Goal: Task Accomplishment & Management: Manage account settings

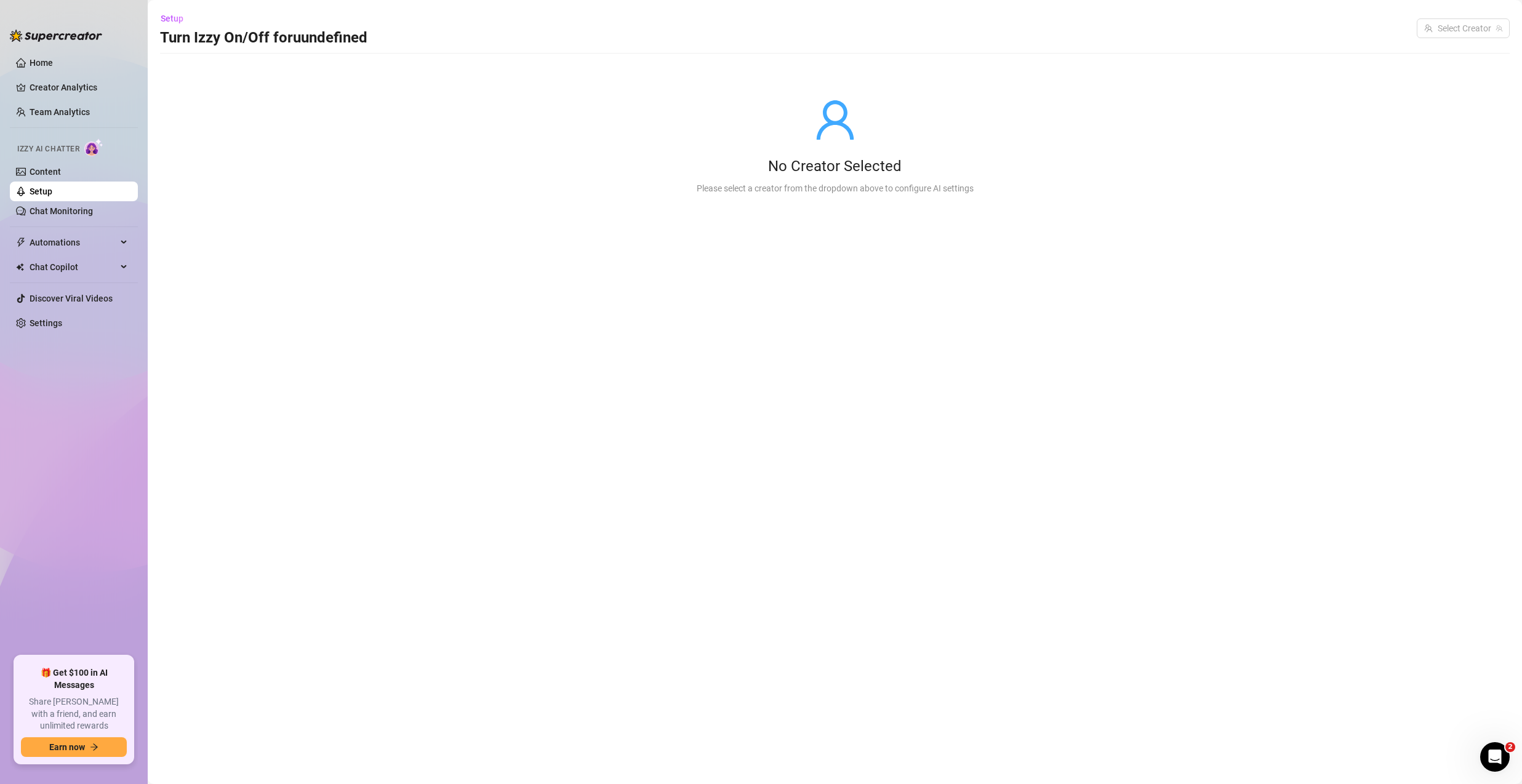
click at [52, 192] on link "Setup" at bounding box center [41, 192] width 23 height 10
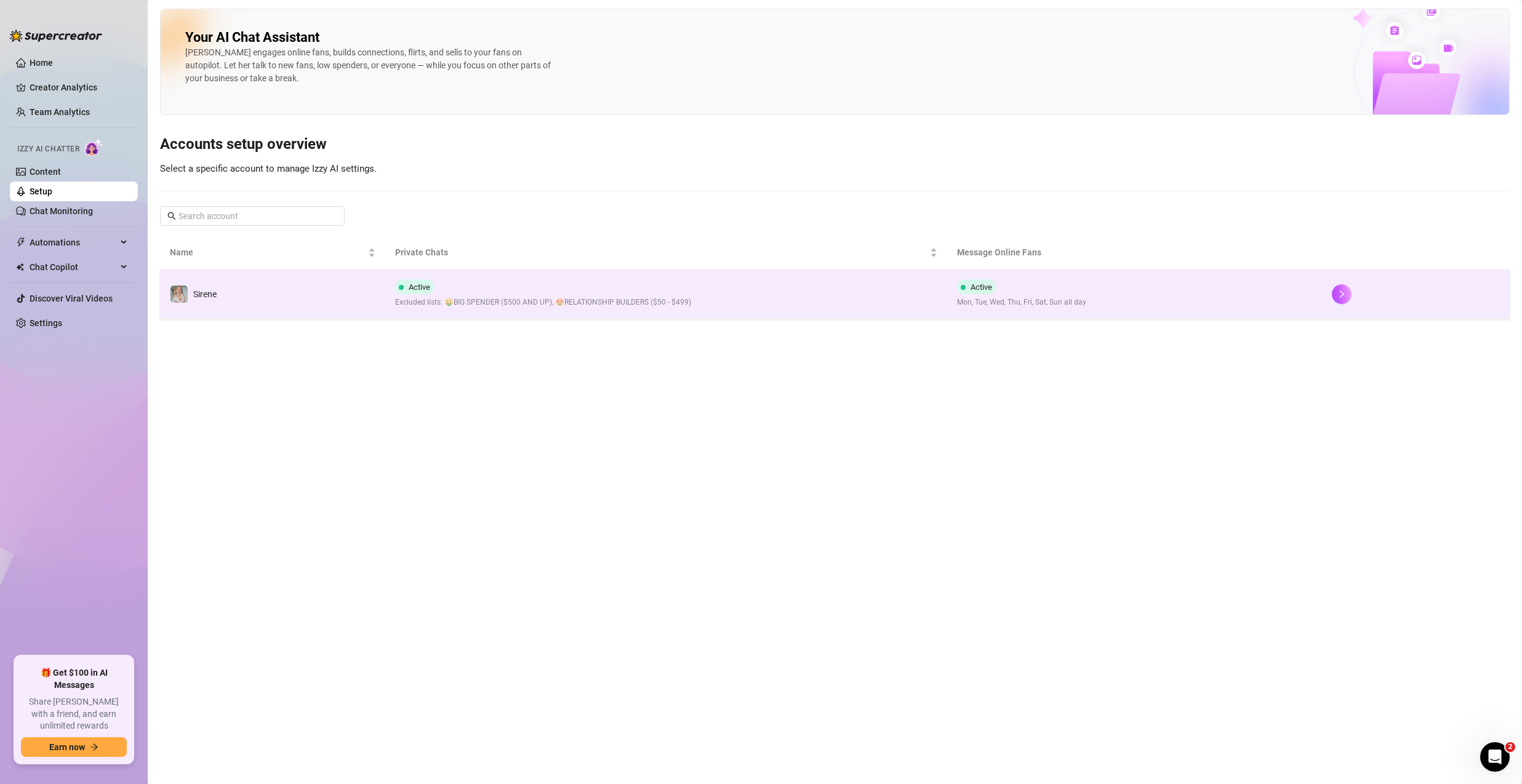
click at [275, 284] on td "Sirene" at bounding box center [272, 294] width 225 height 50
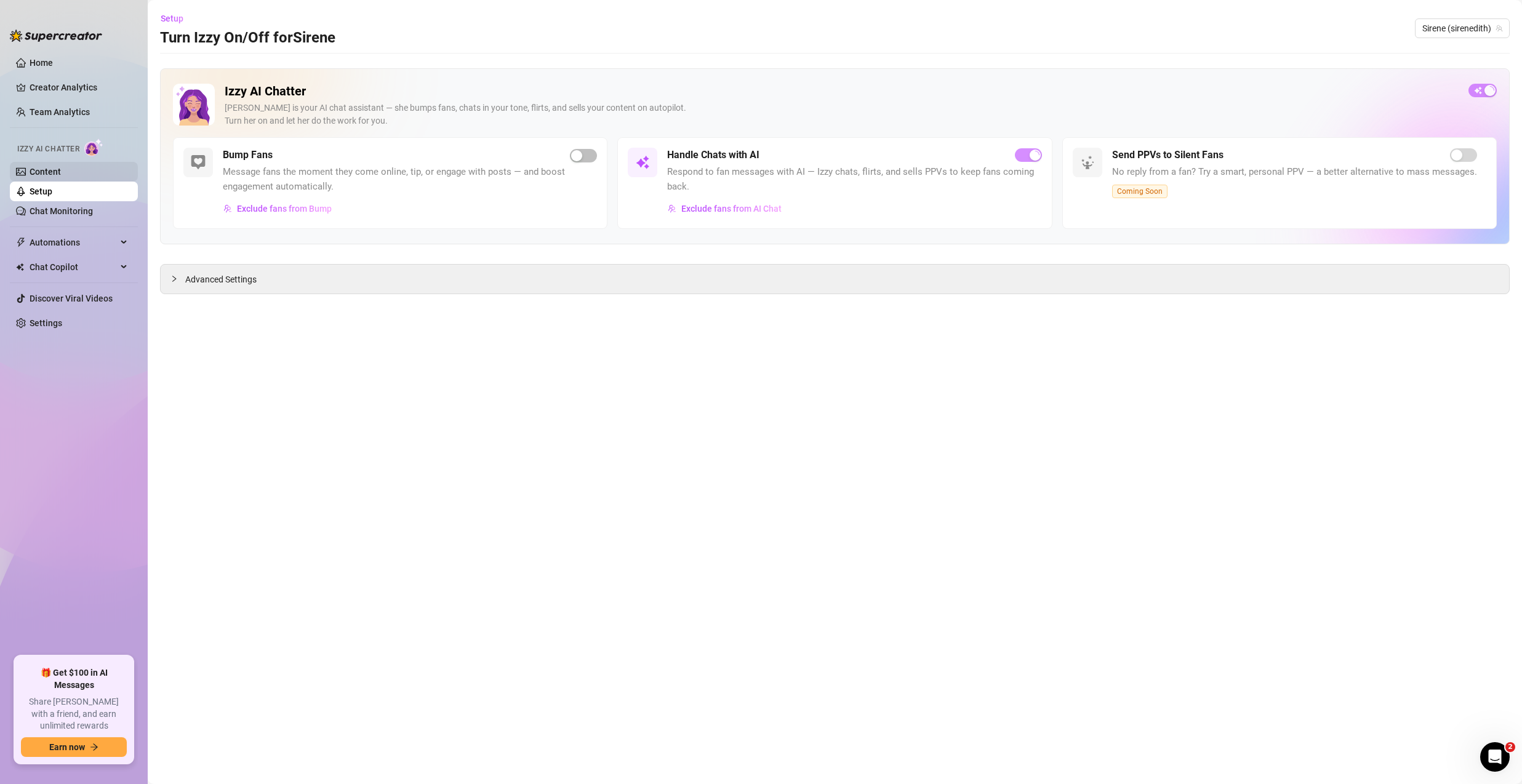
click at [61, 170] on link "Content" at bounding box center [45, 171] width 32 height 10
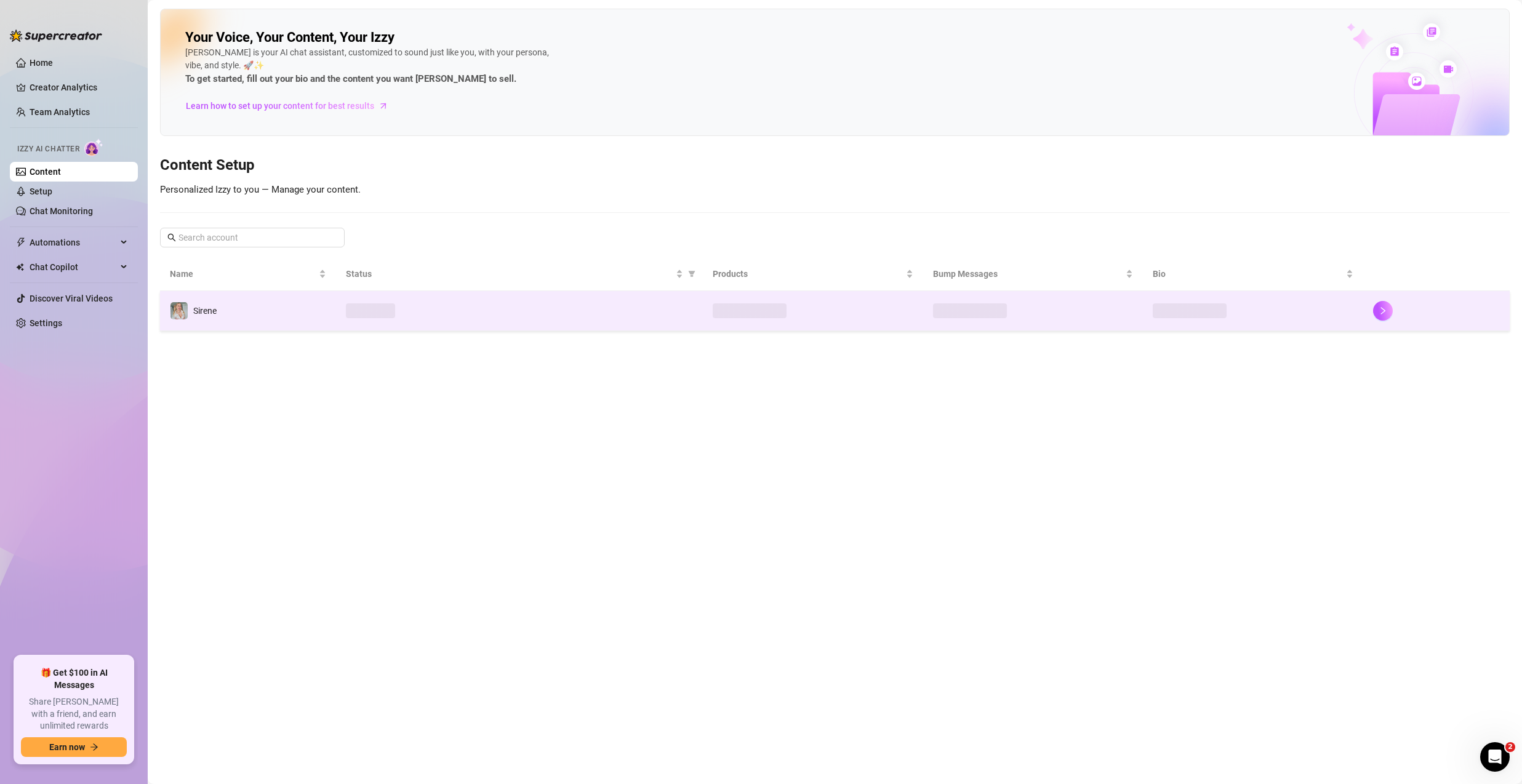
click at [254, 293] on td "Sirene" at bounding box center [248, 311] width 176 height 40
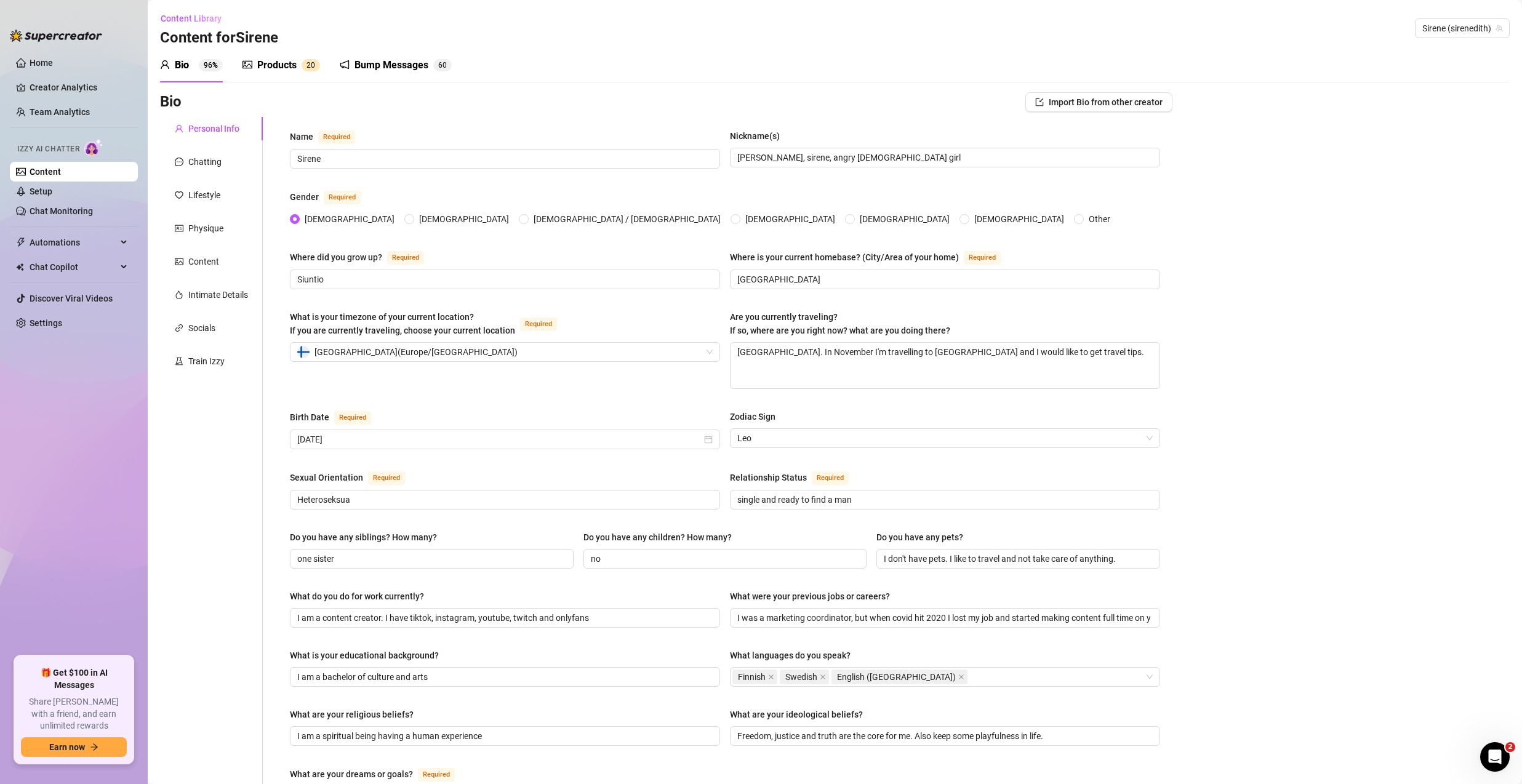
click at [284, 62] on div "Products" at bounding box center [277, 65] width 40 height 15
